Goal: Register for event/course

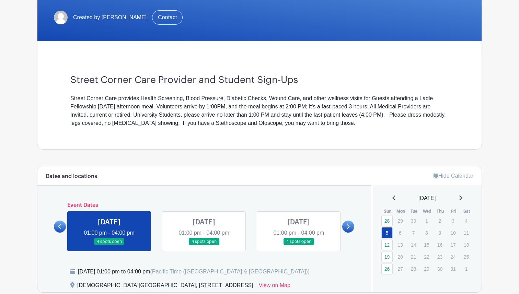
scroll to position [140, 0]
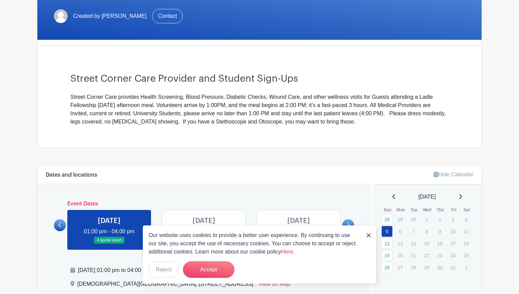
click at [178, 113] on div "Street Corner Care provides Health Screening, Blood Pressure, Diabetic Checks, …" at bounding box center [259, 109] width 379 height 33
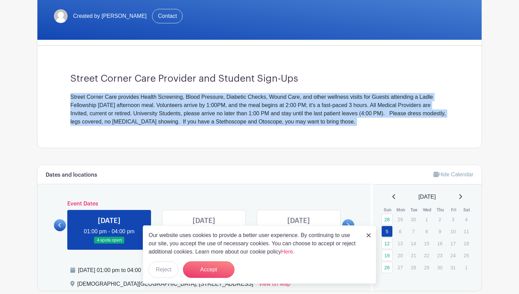
click at [178, 113] on div "Street Corner Care provides Health Screening, Blood Pressure, Diabetic Checks, …" at bounding box center [259, 109] width 379 height 33
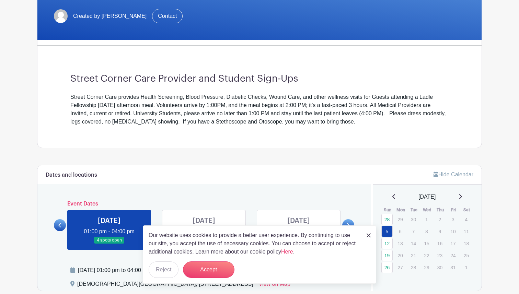
click at [190, 107] on div "Street Corner Care provides Health Screening, Blood Pressure, Diabetic Checks, …" at bounding box center [259, 109] width 379 height 33
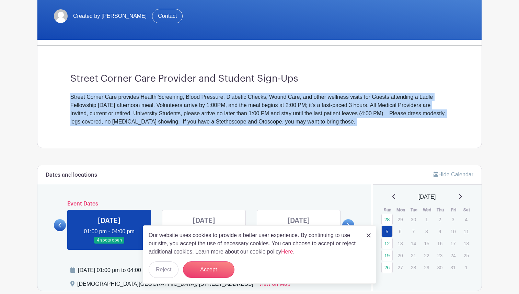
click at [190, 107] on div "Street Corner Care provides Health Screening, Blood Pressure, Diabetic Checks, …" at bounding box center [259, 109] width 379 height 33
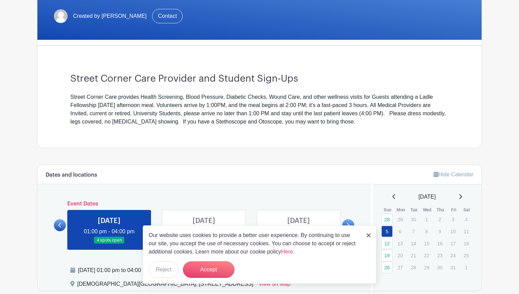
click at [189, 108] on div "Street Corner Care provides Health Screening, Blood Pressure, Diabetic Checks, …" at bounding box center [259, 109] width 379 height 33
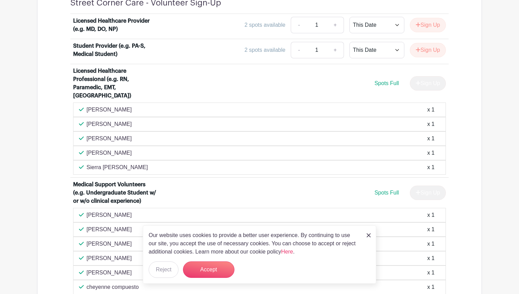
scroll to position [457, 0]
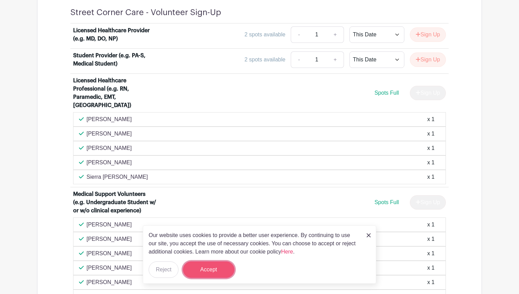
click at [196, 273] on button "Accept" at bounding box center [209, 270] width 52 height 16
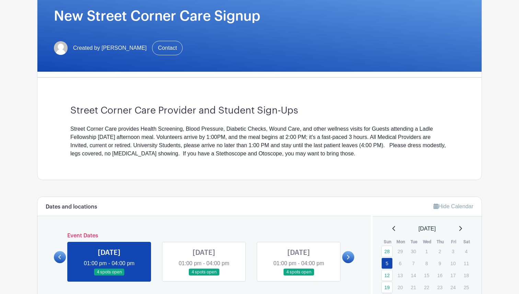
scroll to position [161, 0]
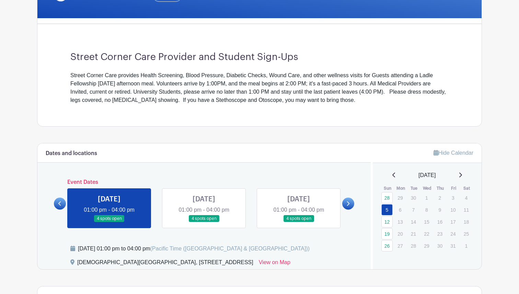
click at [189, 80] on div "Street Corner Care provides Health Screening, Blood Pressure, Diabetic Checks, …" at bounding box center [259, 87] width 379 height 33
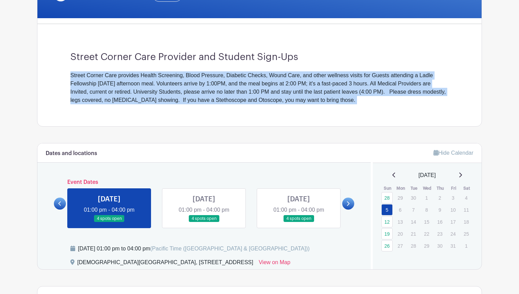
click at [189, 80] on div "Street Corner Care provides Health Screening, Blood Pressure, Diabetic Checks, …" at bounding box center [259, 87] width 379 height 33
copy div "Street Corner Care provides Health Screening, Blood Pressure, Diabetic Checks, …"
click at [189, 80] on div "Street Corner Care provides Health Screening, Blood Pressure, Diabetic Checks, …" at bounding box center [259, 87] width 379 height 33
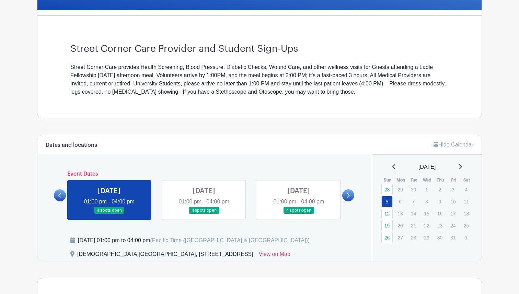
scroll to position [171, 0]
